Goal: Information Seeking & Learning: Learn about a topic

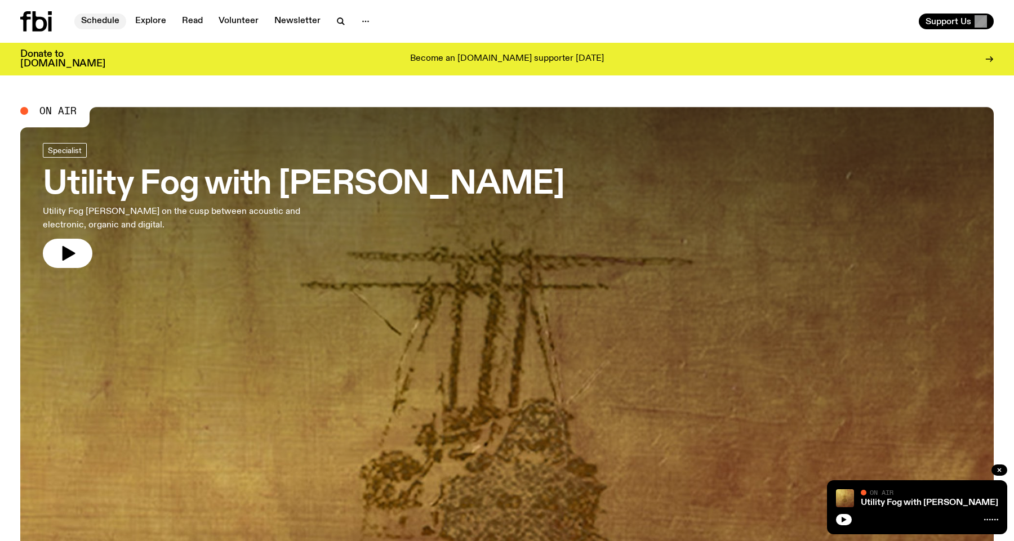
click at [95, 25] on link "Schedule" at bounding box center [100, 22] width 52 height 16
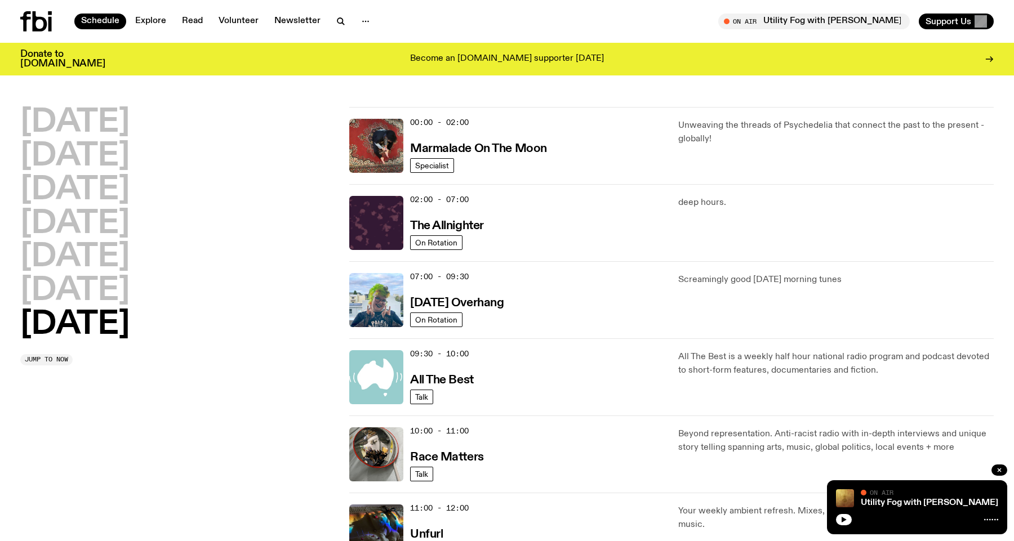
click at [571, 416] on div "09:30 - 10:00 All The Best Talk All The Best is a weekly half hour national rad…" at bounding box center [671, 454] width 644 height 77
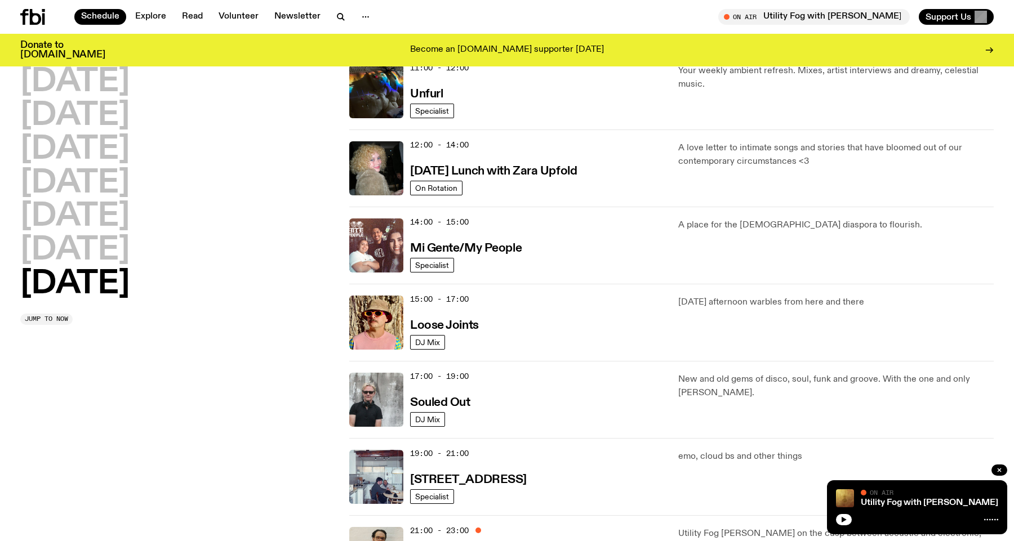
scroll to position [455, 0]
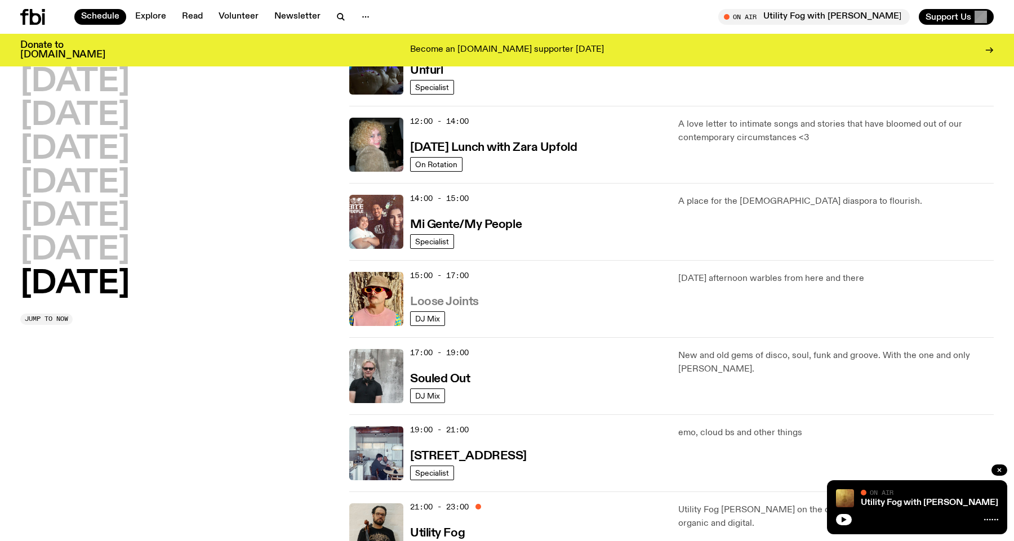
click at [459, 304] on h3 "Loose Joints" at bounding box center [444, 302] width 69 height 12
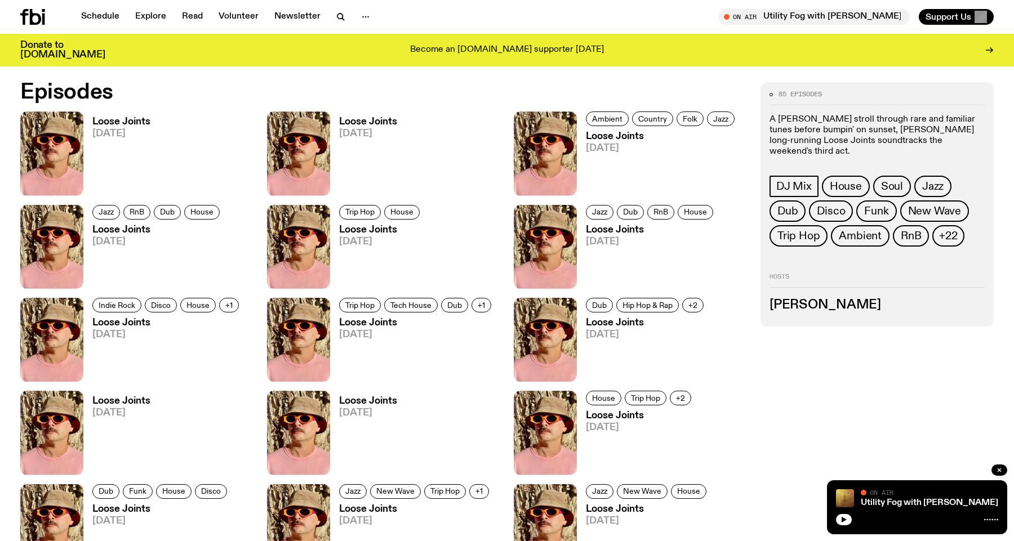
scroll to position [559, 0]
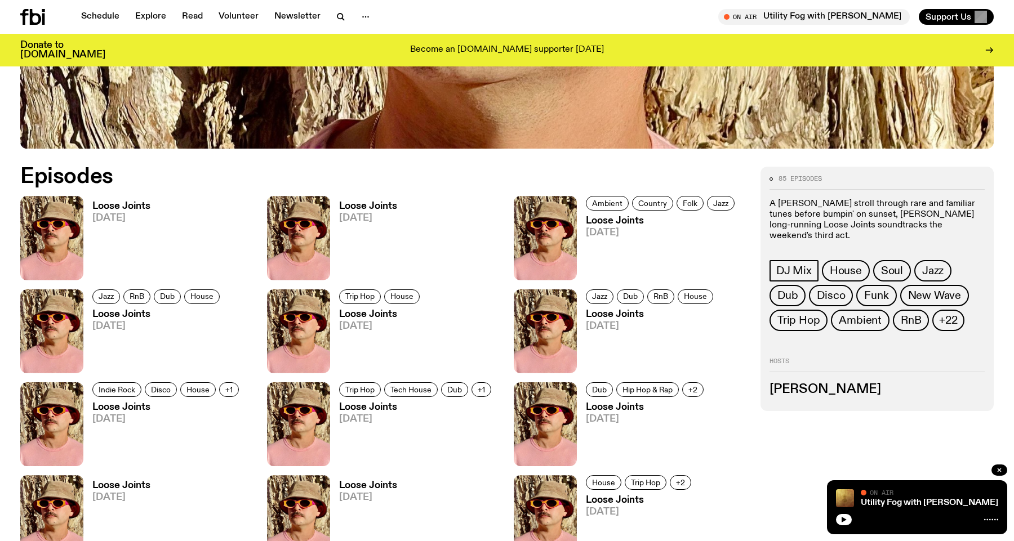
click at [355, 213] on span "[DATE]" at bounding box center [368, 218] width 58 height 10
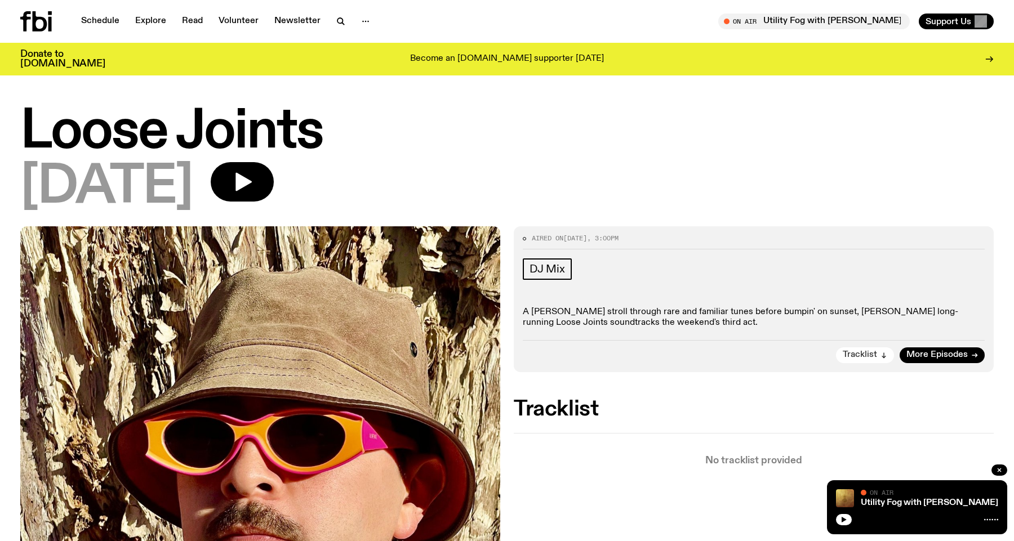
click at [870, 358] on span "Tracklist" at bounding box center [859, 355] width 34 height 8
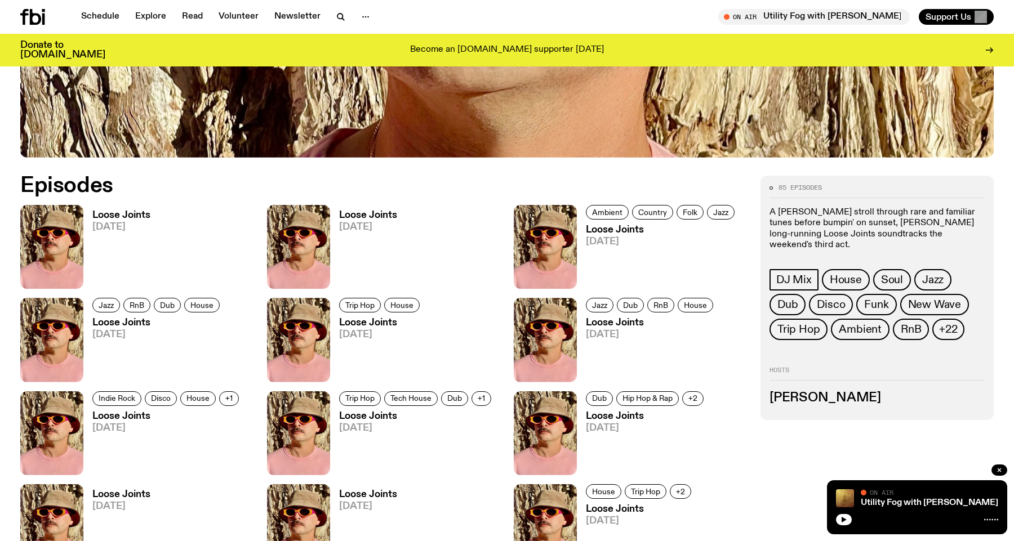
scroll to position [550, 0]
click at [105, 214] on h3 "Loose Joints" at bounding box center [121, 216] width 58 height 10
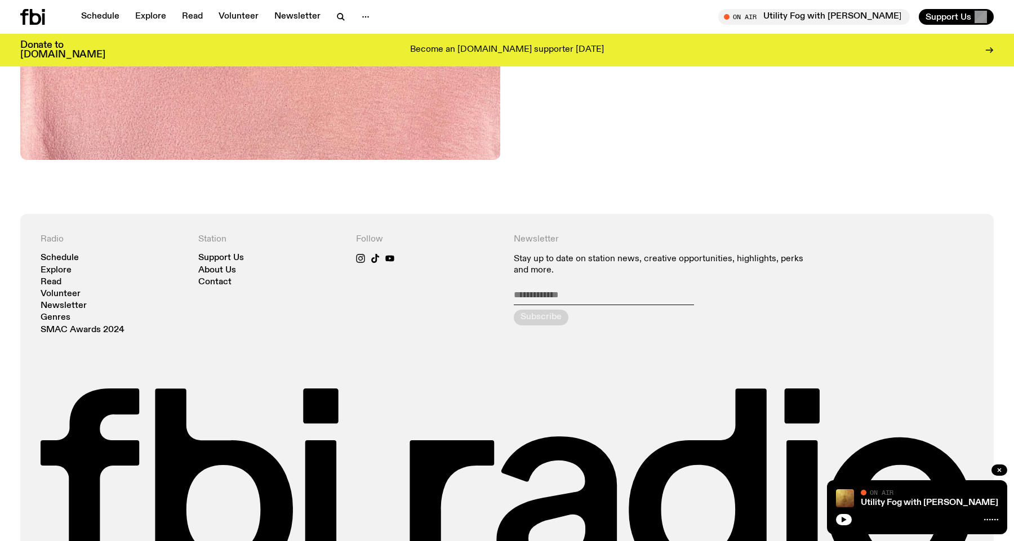
scroll to position [812, 0]
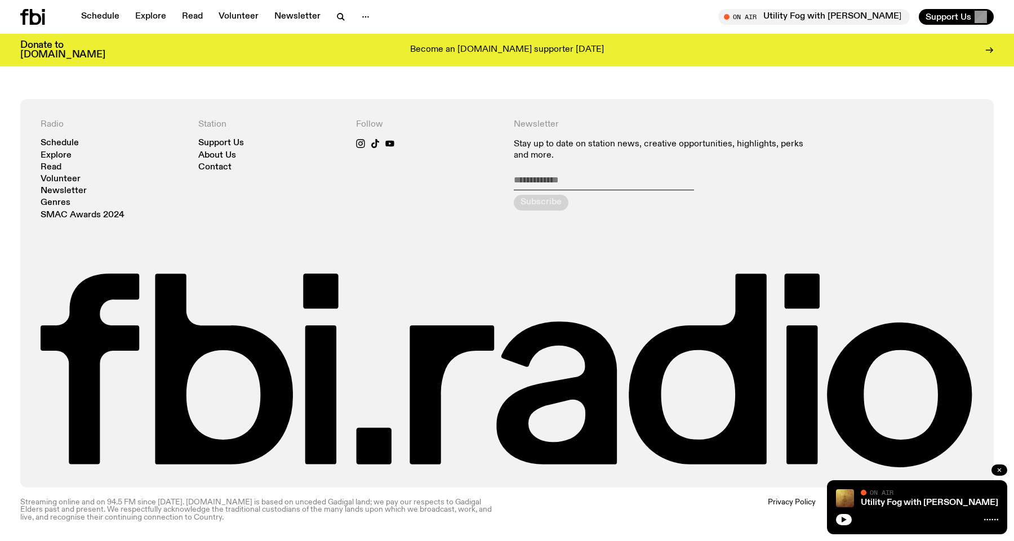
click at [1000, 466] on button "button" at bounding box center [999, 470] width 16 height 11
